Goal: Check status: Check status

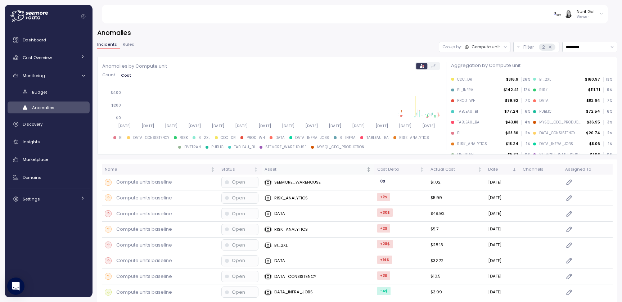
click at [281, 170] on div "Asset" at bounding box center [315, 169] width 101 height 6
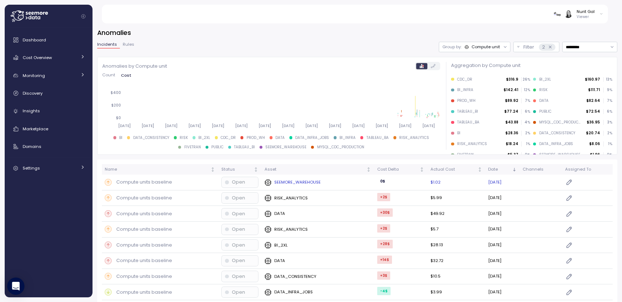
click at [565, 183] on td at bounding box center [587, 183] width 50 height 16
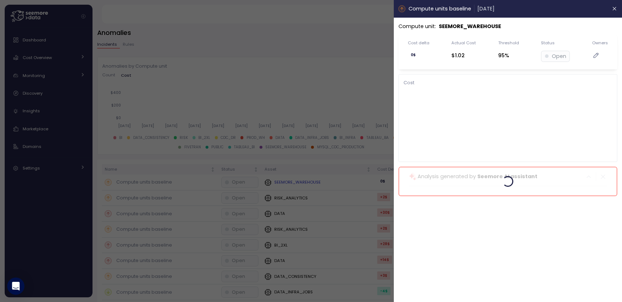
click at [569, 302] on div "Compute units baseline 26 Aug 2025 Compute unit : SEEMORE_WAREHOUSE Cost delta …" at bounding box center [311, 302] width 622 height 0
click at [377, 175] on div at bounding box center [311, 151] width 622 height 302
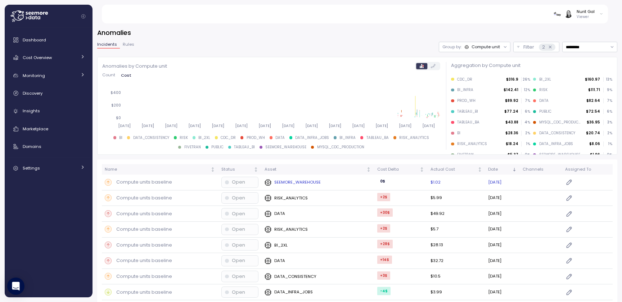
click at [571, 181] on icon "button" at bounding box center [569, 182] width 5 height 5
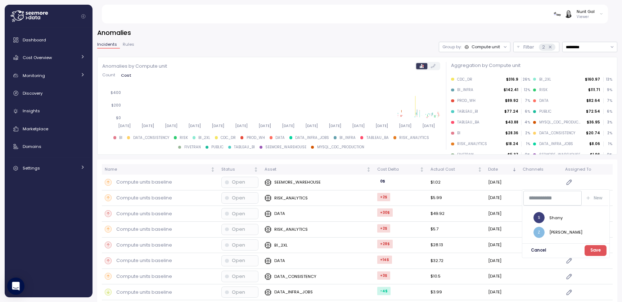
click at [577, 15] on div "Nurit Gal Viewer" at bounding box center [579, 14] width 50 height 11
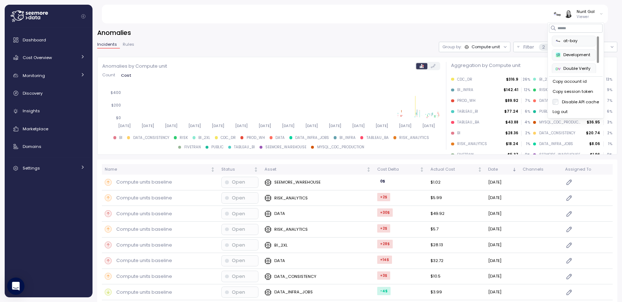
click at [555, 53] on button "Development" at bounding box center [574, 54] width 44 height 11
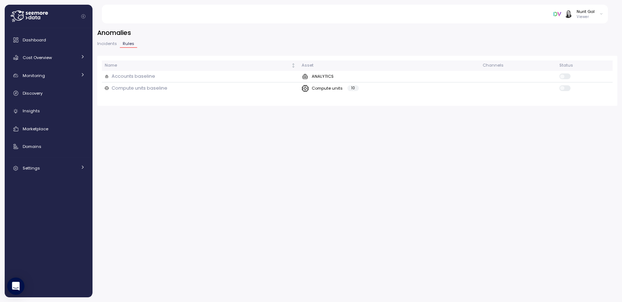
click at [110, 45] on span "Incidents" at bounding box center [107, 44] width 20 height 4
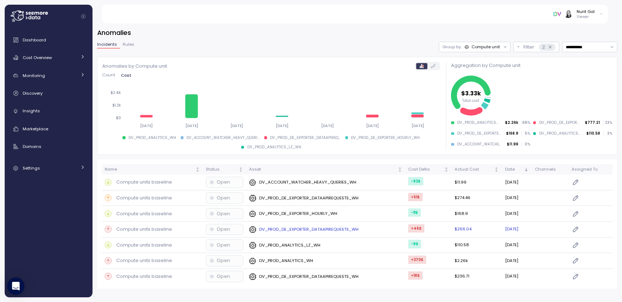
click at [224, 233] on button "Open" at bounding box center [224, 229] width 37 height 10
click at [226, 230] on p "Open" at bounding box center [223, 229] width 13 height 7
click at [220, 202] on button "Open" at bounding box center [224, 198] width 37 height 10
